Goal: Task Accomplishment & Management: Manage account settings

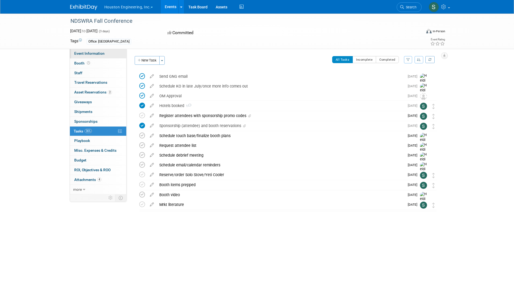
click at [96, 51] on link "Event Information" at bounding box center [98, 53] width 56 height 9
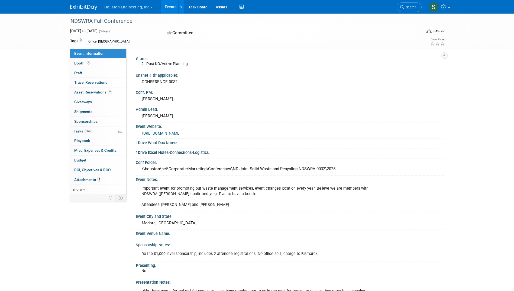
click at [180, 133] on link "[URL][DOMAIN_NAME]" at bounding box center [161, 133] width 38 height 4
click at [87, 120] on span "Sponsorships 0" at bounding box center [85, 121] width 23 height 4
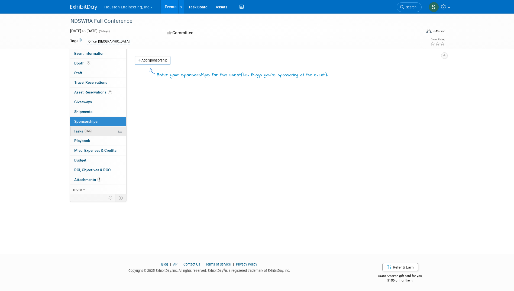
click at [78, 129] on span "Tasks 36%" at bounding box center [83, 131] width 18 height 4
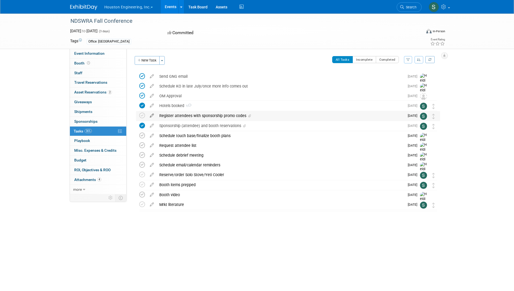
click at [153, 115] on icon at bounding box center [151, 114] width 9 height 7
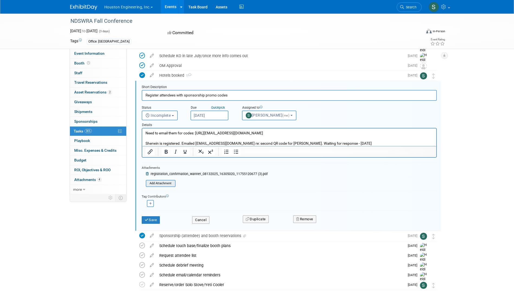
click at [167, 183] on input "file" at bounding box center [147, 183] width 55 height 6
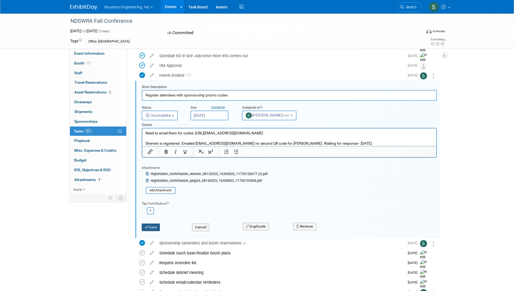
click at [152, 226] on button "Save" at bounding box center [151, 227] width 18 height 8
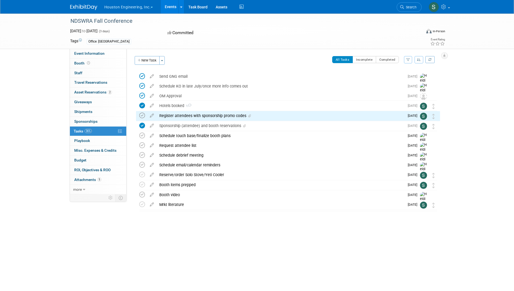
click at [142, 116] on icon at bounding box center [142, 116] width 6 height 6
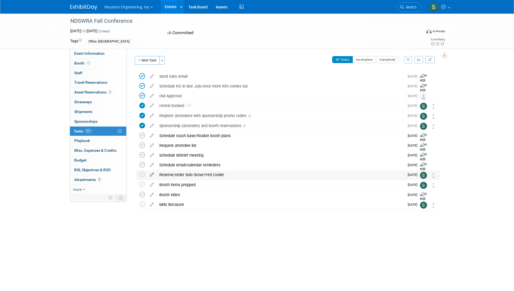
click at [151, 173] on icon at bounding box center [151, 173] width 9 height 7
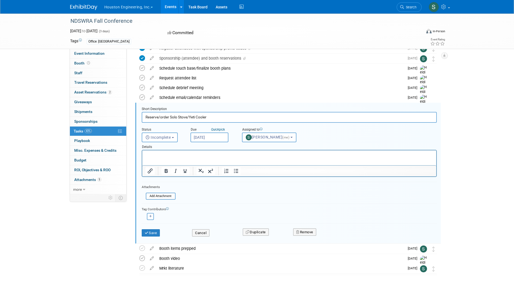
scroll to position [83, 0]
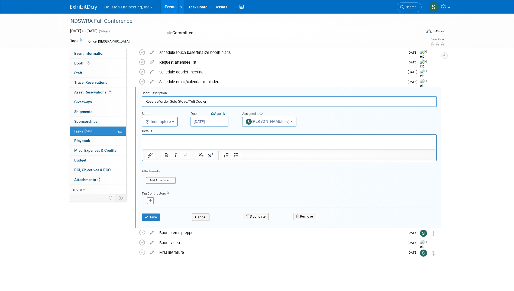
click at [172, 139] on p "Rich Text Area. Press ALT-0 for help." at bounding box center [289, 139] width 288 height 5
click at [154, 217] on button "Save" at bounding box center [151, 217] width 18 height 8
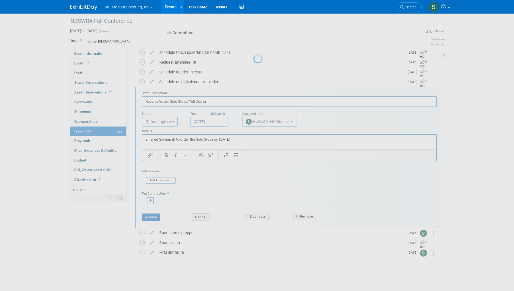
scroll to position [0, 0]
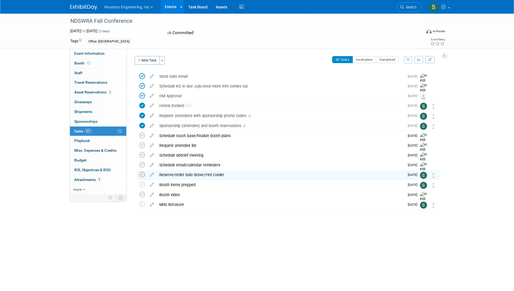
click at [141, 174] on icon at bounding box center [142, 175] width 6 height 6
